Goal: Task Accomplishment & Management: Manage account settings

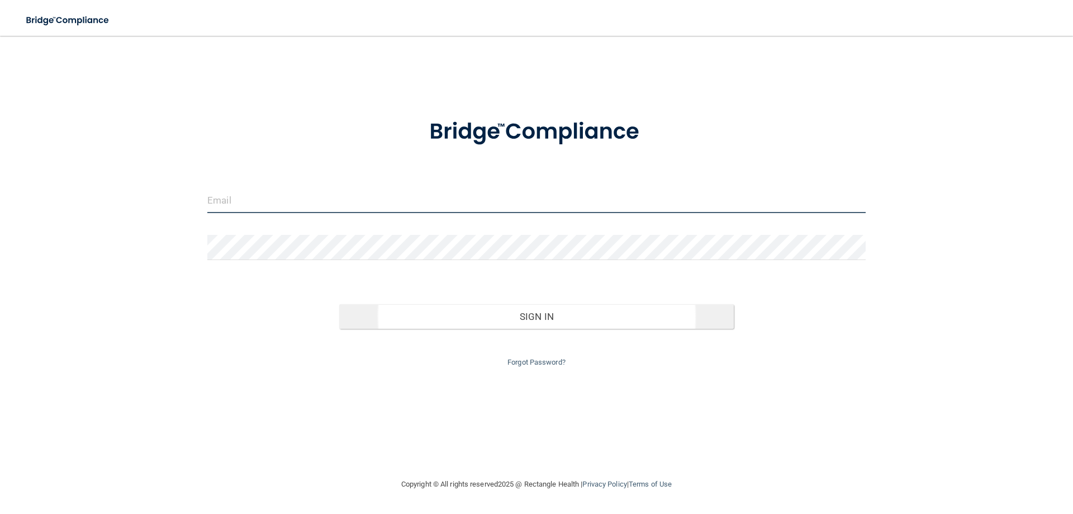
type input "[PERSON_NAME][EMAIL_ADDRESS][DOMAIN_NAME]"
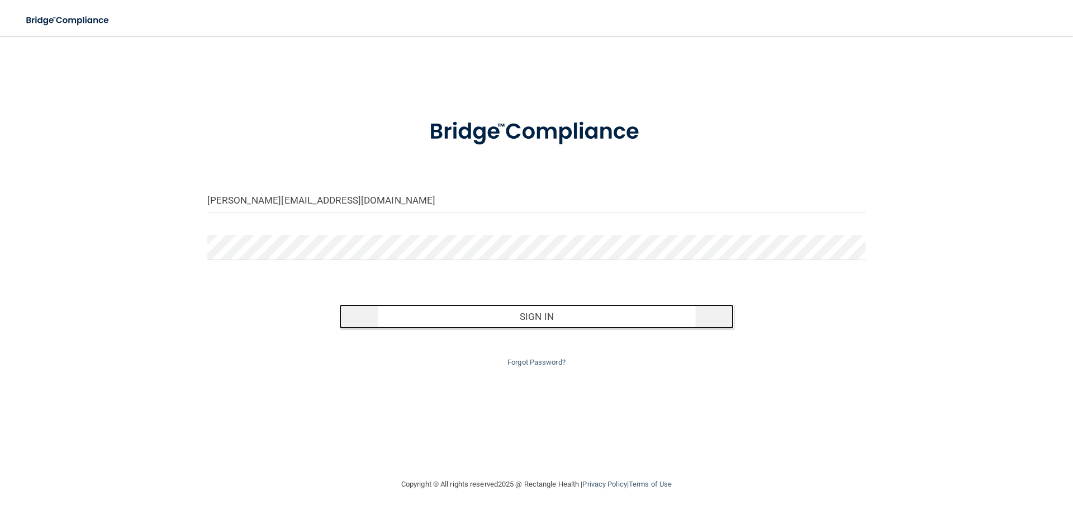
click at [480, 317] on button "Sign In" at bounding box center [536, 316] width 395 height 25
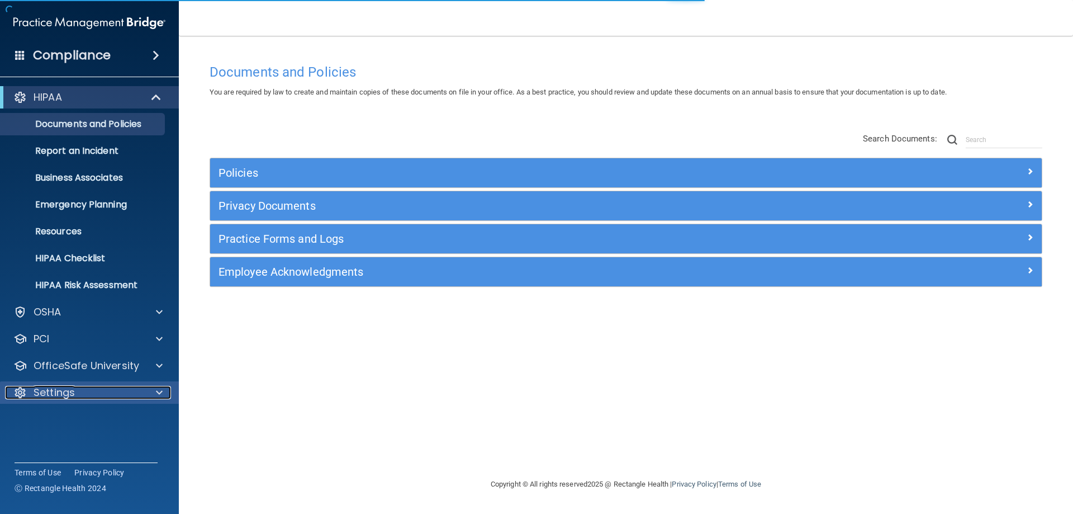
click at [84, 392] on div "Settings" at bounding box center [74, 392] width 139 height 13
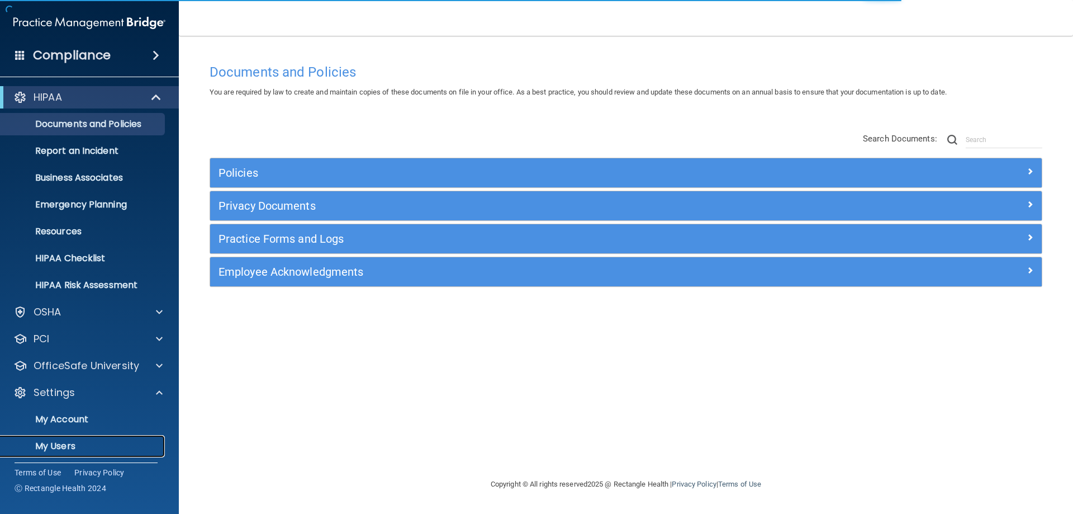
click at [68, 435] on link "My Users" at bounding box center [77, 446] width 176 height 22
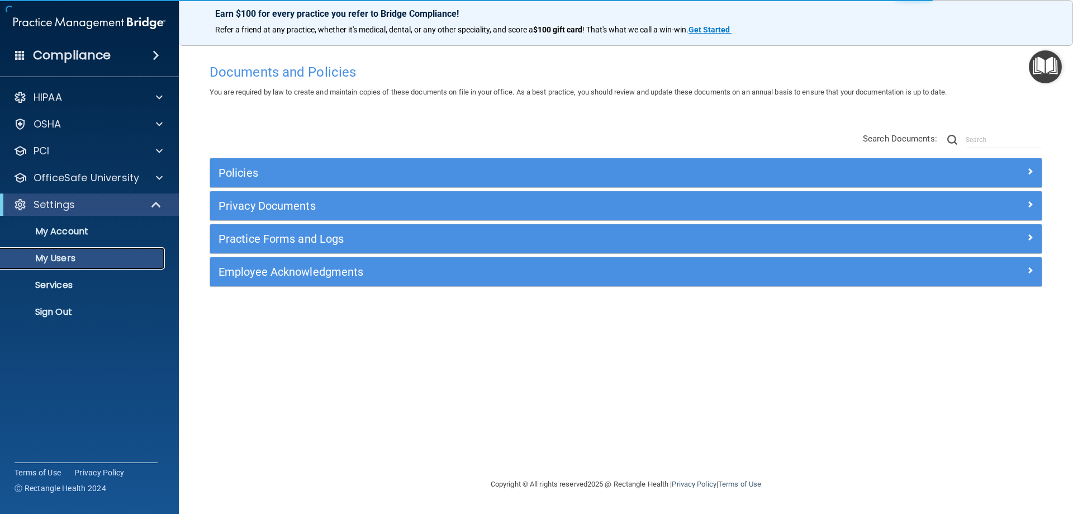
click at [68, 253] on p "My Users" at bounding box center [83, 258] width 153 height 11
select select "20"
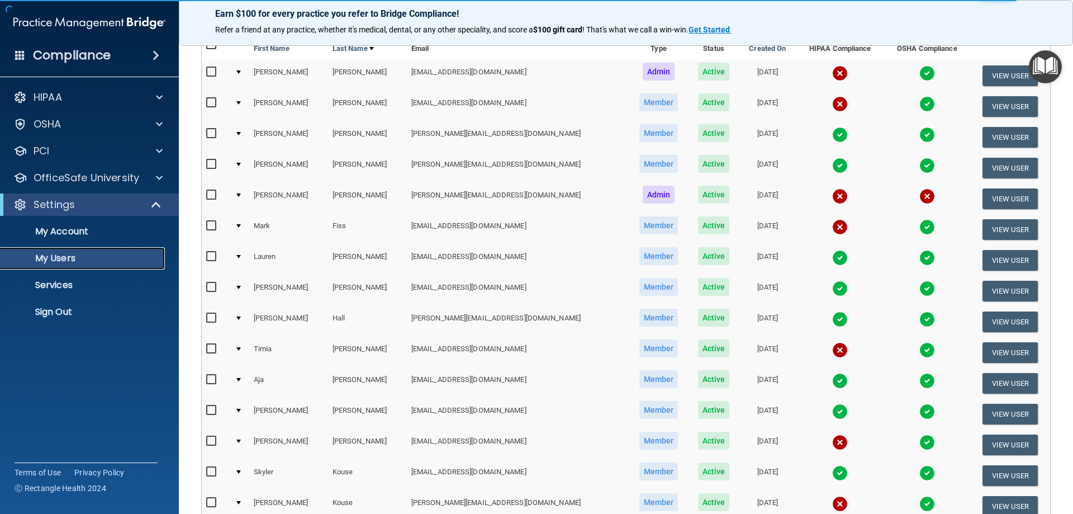
scroll to position [112, 0]
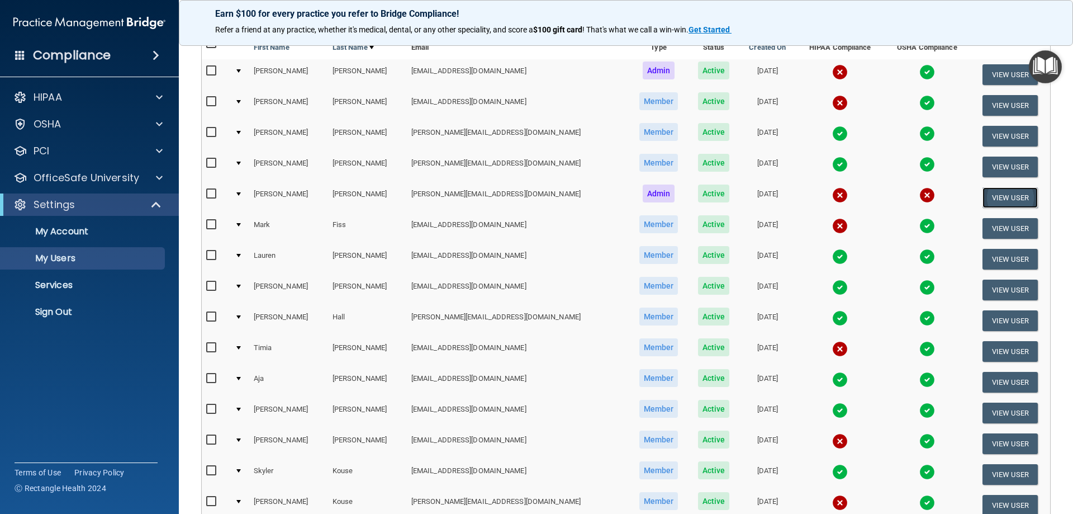
click at [984, 192] on button "View User" at bounding box center [1010, 197] width 55 height 21
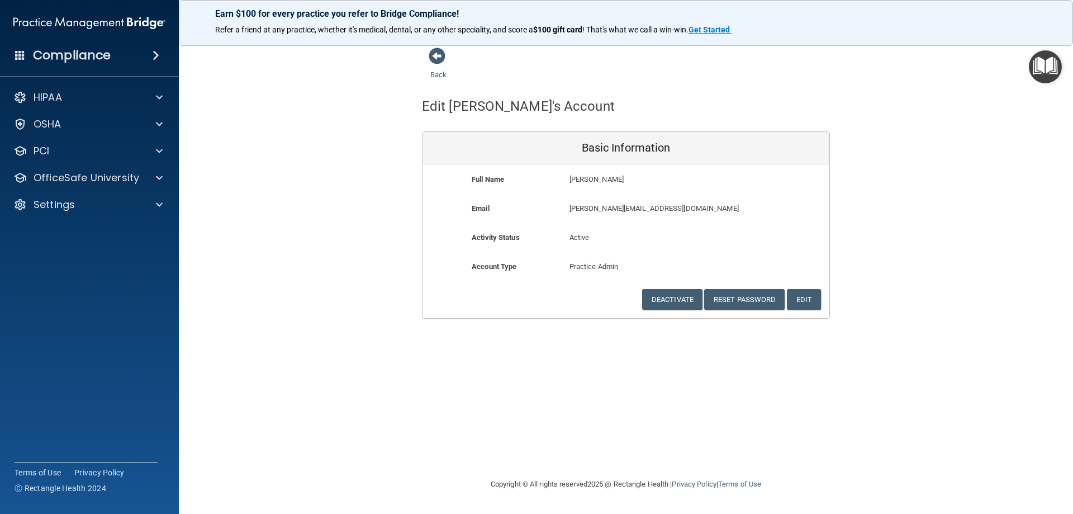
click at [582, 258] on div "Activity Status Active Active" at bounding box center [626, 245] width 407 height 29
click at [582, 264] on p "Practice Admin" at bounding box center [626, 266] width 113 height 13
click at [797, 295] on button "Edit" at bounding box center [804, 299] width 34 height 21
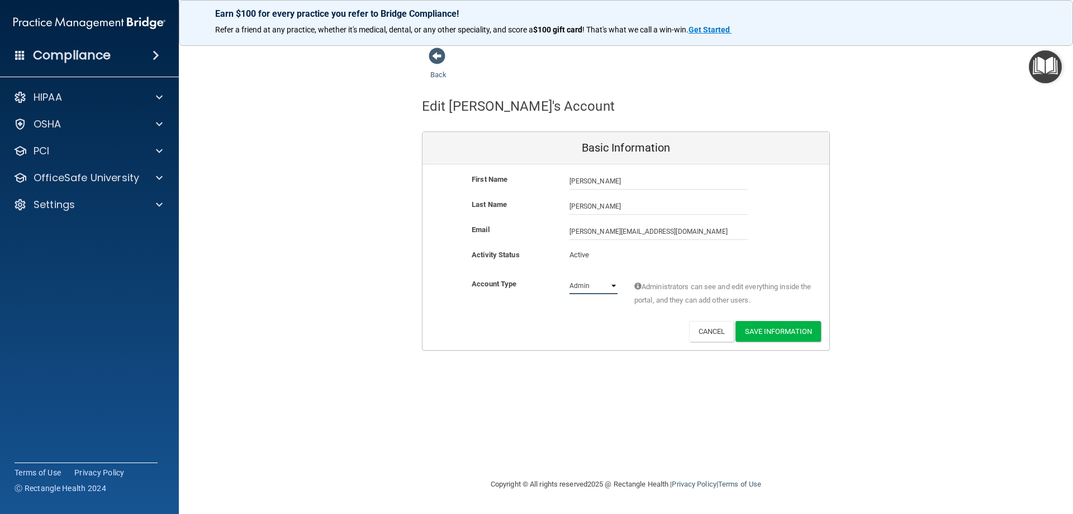
click at [596, 283] on select "Admin Member" at bounding box center [594, 285] width 48 height 17
select select "practice_member"
click at [570, 277] on select "Admin Member" at bounding box center [594, 285] width 48 height 17
click at [765, 321] on button "Save Information" at bounding box center [779, 331] width 86 height 21
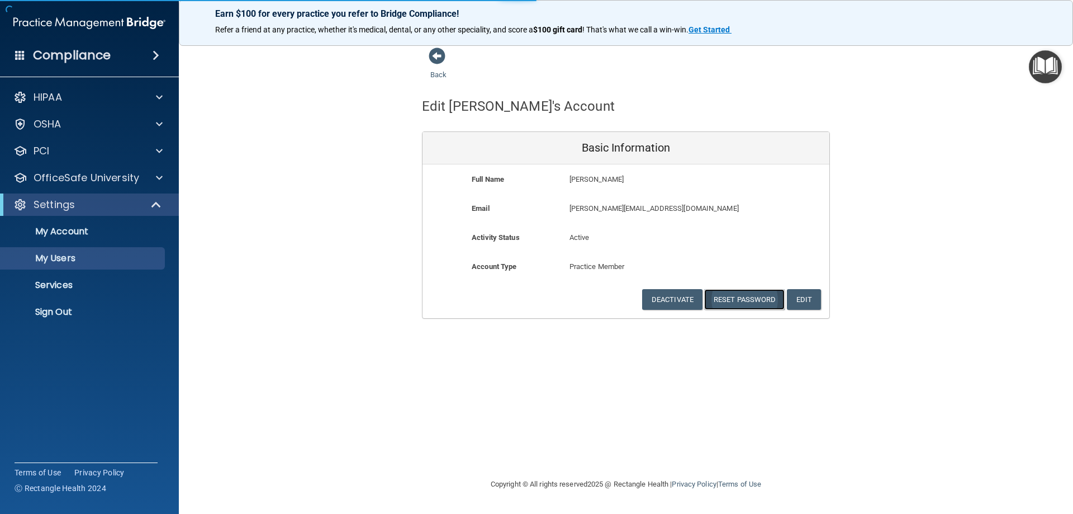
click at [738, 300] on button "Reset Password" at bounding box center [744, 299] width 80 height 21
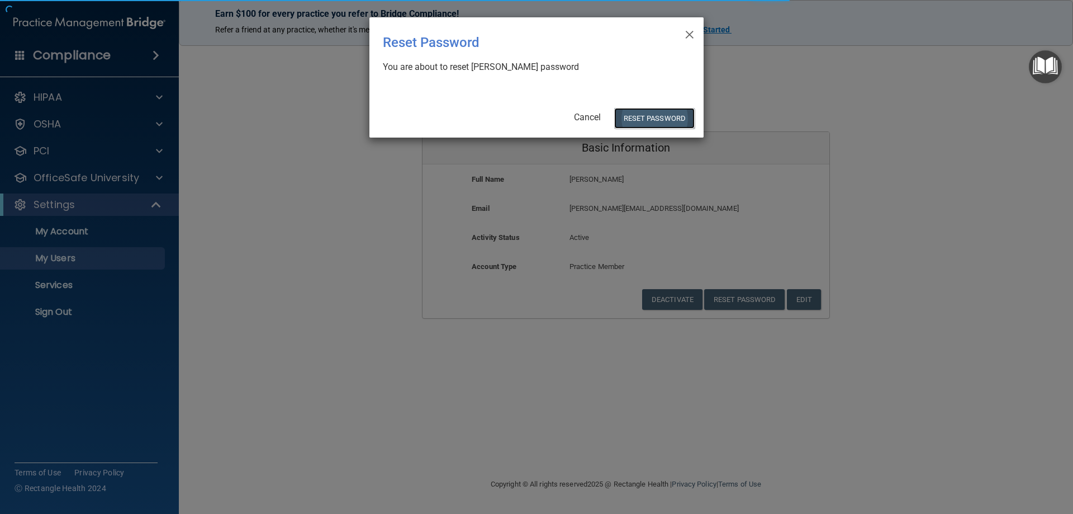
click at [652, 120] on button "Reset Password" at bounding box center [654, 118] width 80 height 21
select select "20"
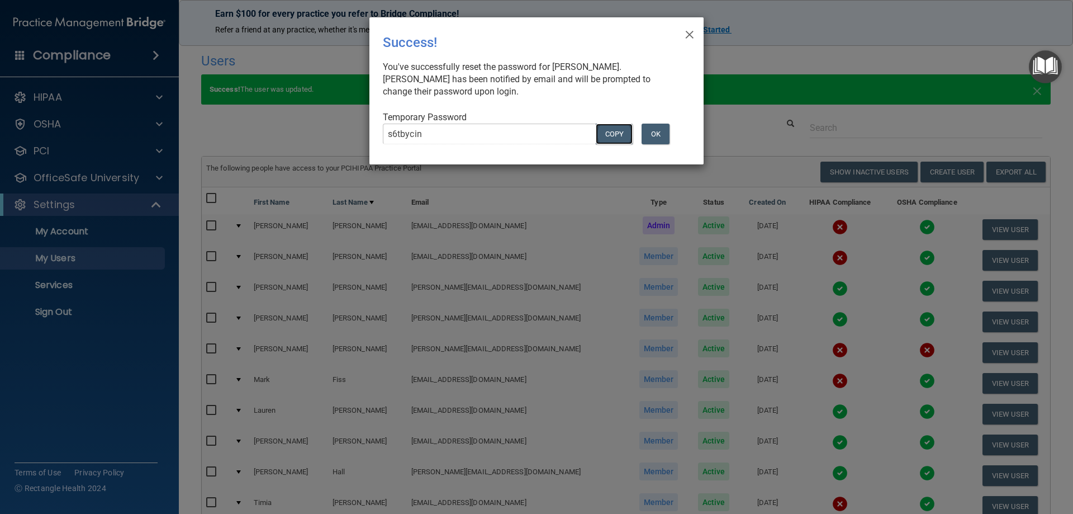
click at [611, 130] on button "COPY" at bounding box center [614, 134] width 37 height 21
click at [663, 134] on button "OK" at bounding box center [656, 134] width 28 height 21
